Goal: Browse casually: Explore the website without a specific task or goal

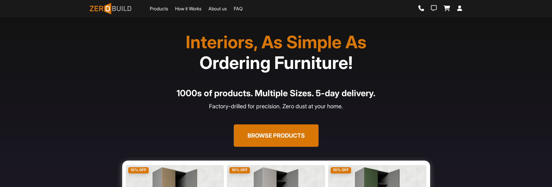
click at [112, 135] on div "Browse Products" at bounding box center [276, 136] width 366 height 22
